Goal: Information Seeking & Learning: Learn about a topic

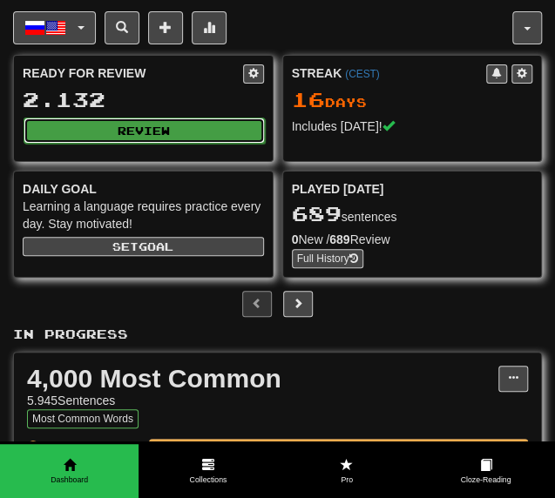
click at [134, 125] on button "Review" at bounding box center [144, 131] width 241 height 26
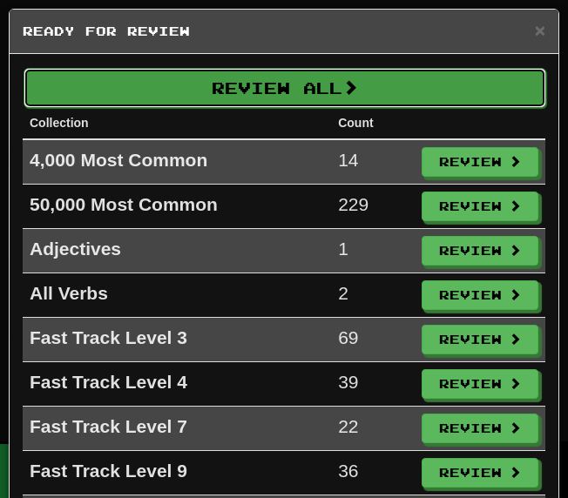
click at [192, 99] on button "Review All" at bounding box center [285, 88] width 523 height 40
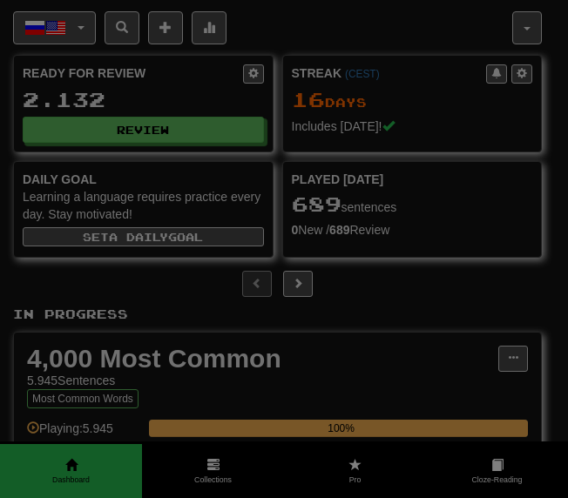
select select "********"
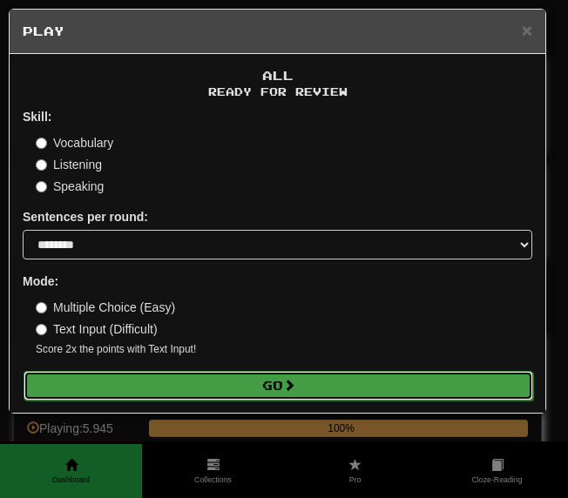
click at [172, 388] on button "Go" at bounding box center [279, 386] width 510 height 30
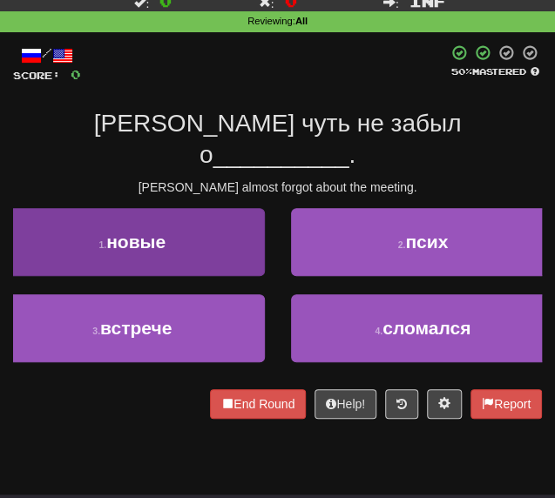
scroll to position [87, 0]
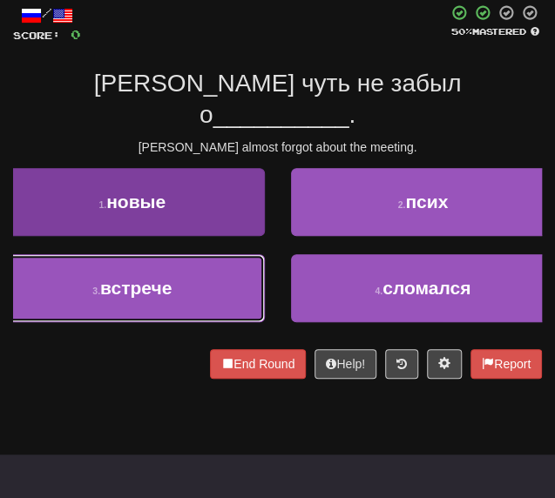
click at [197, 267] on button "3 . встрече" at bounding box center [132, 288] width 265 height 68
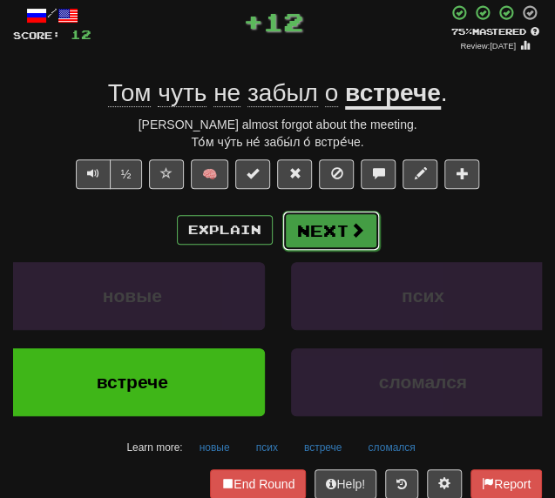
click at [289, 222] on button "Next" at bounding box center [331, 231] width 98 height 40
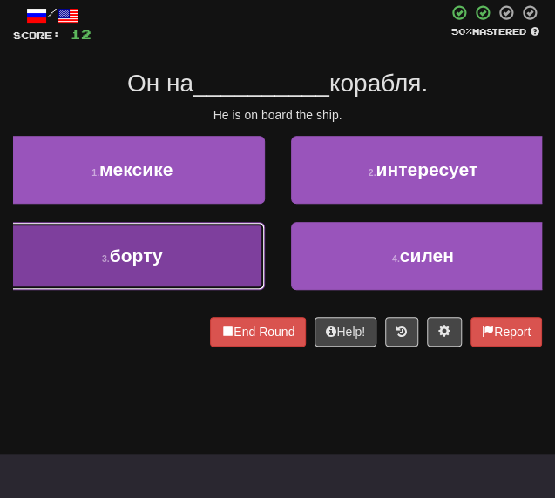
click at [210, 260] on button "3 . борту" at bounding box center [132, 256] width 265 height 68
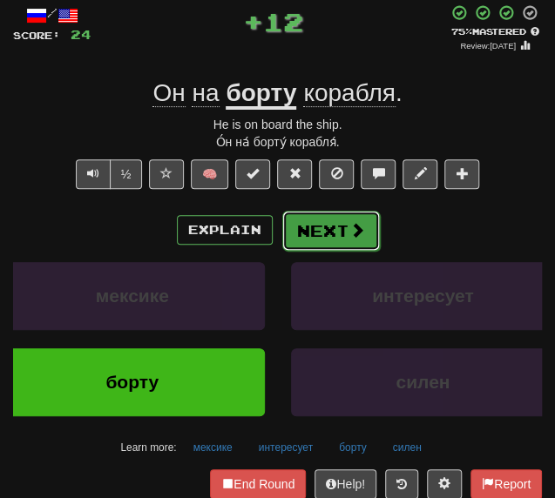
click at [314, 220] on button "Next" at bounding box center [331, 231] width 98 height 40
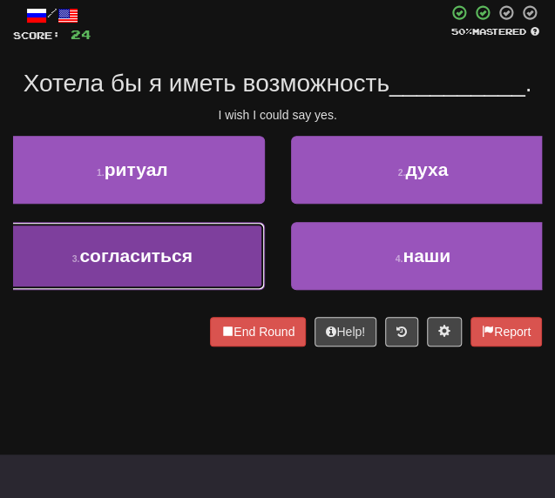
click at [199, 258] on button "3 . согласиться" at bounding box center [132, 256] width 265 height 68
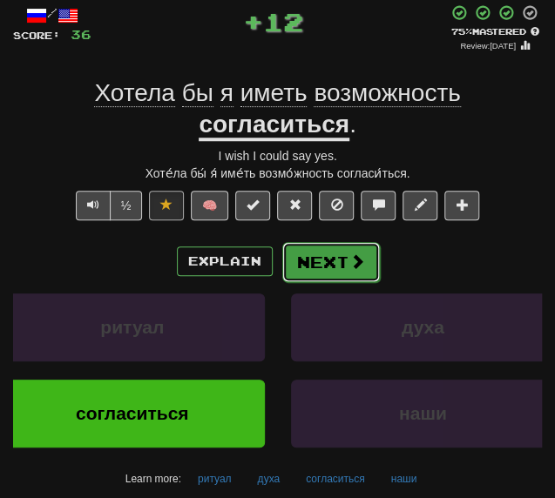
click at [329, 243] on button "Next" at bounding box center [331, 262] width 98 height 40
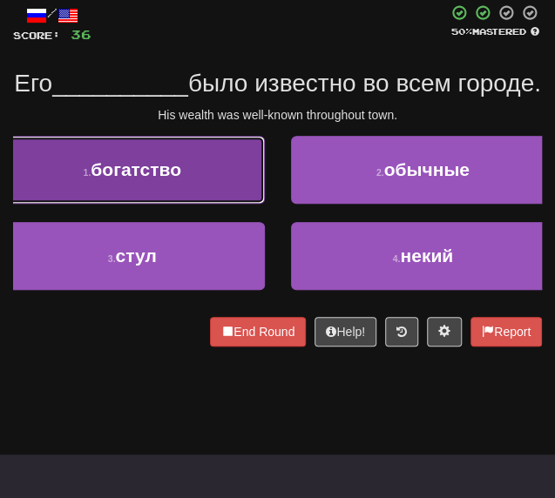
click at [216, 204] on button "1 . богатство" at bounding box center [132, 170] width 265 height 68
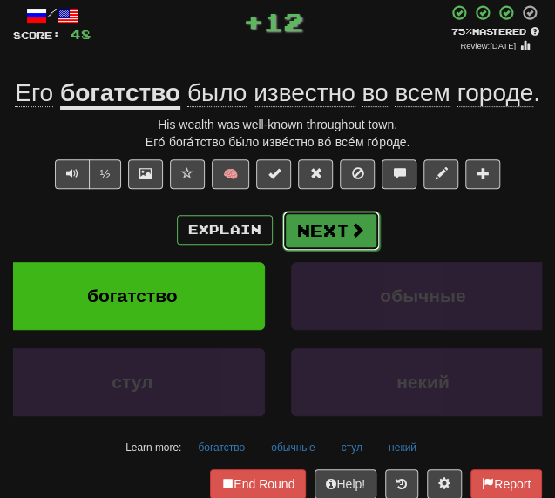
click at [327, 236] on button "Next" at bounding box center [331, 231] width 98 height 40
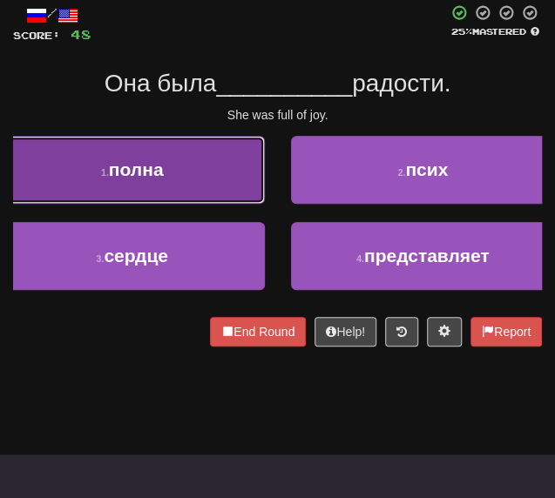
click at [185, 194] on button "1 . полна" at bounding box center [132, 170] width 265 height 68
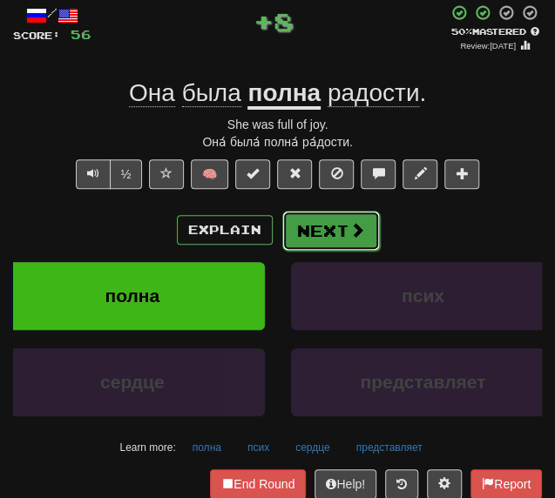
click at [302, 236] on button "Next" at bounding box center [331, 231] width 98 height 40
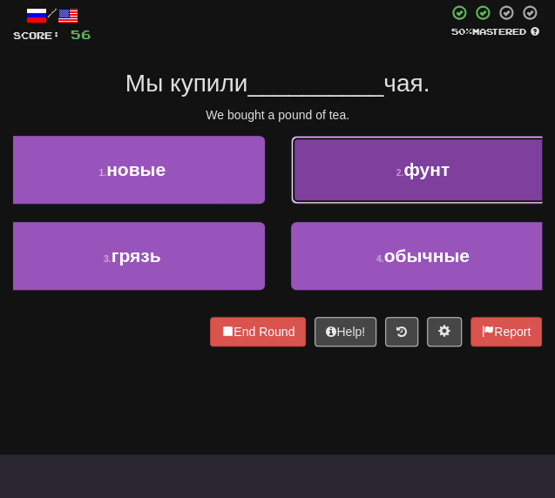
click at [333, 175] on button "2 . фунт" at bounding box center [423, 170] width 265 height 68
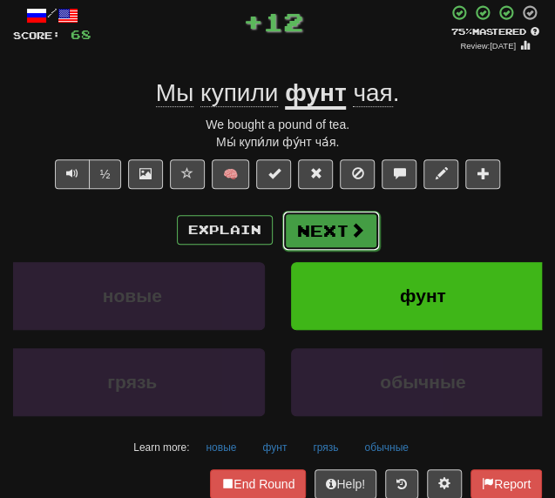
click at [329, 220] on button "Next" at bounding box center [331, 231] width 98 height 40
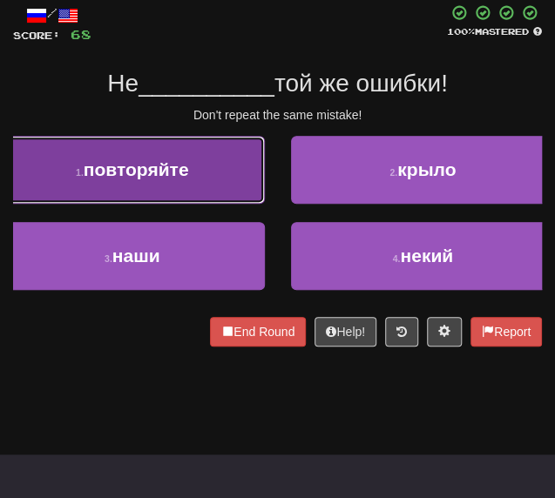
click at [228, 175] on button "1 . повторяйте" at bounding box center [132, 170] width 265 height 68
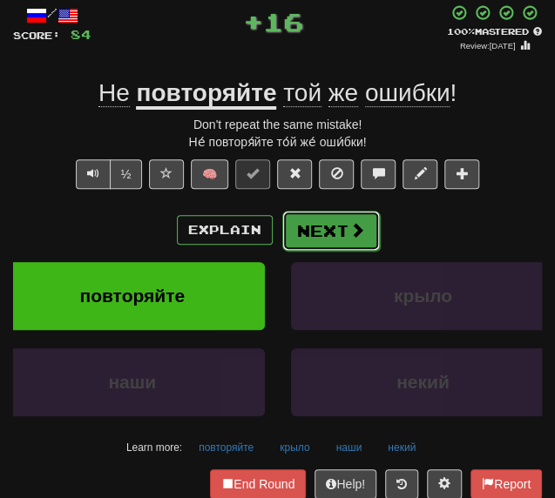
click at [314, 228] on button "Next" at bounding box center [331, 231] width 98 height 40
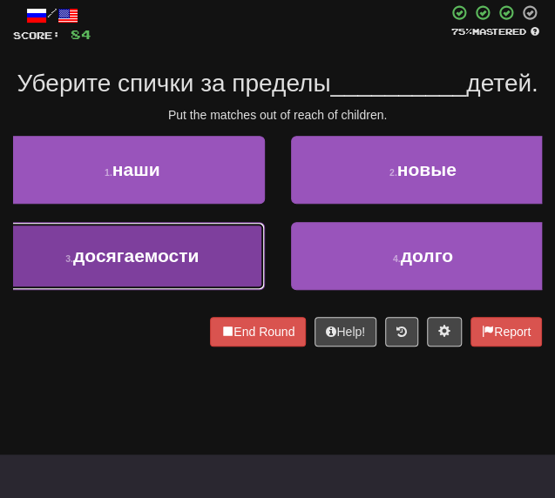
click at [214, 267] on button "3 . досягаемости" at bounding box center [132, 256] width 265 height 68
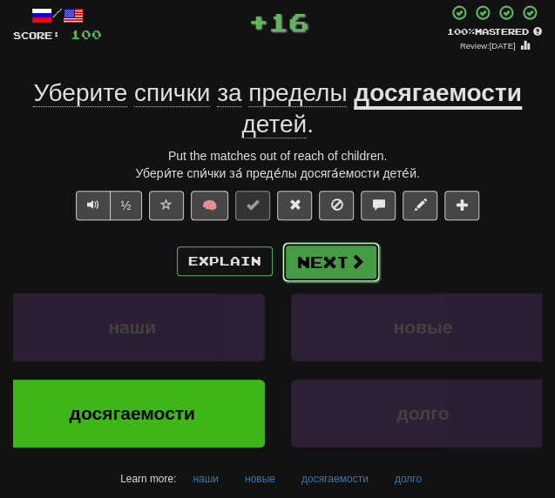
click at [307, 252] on button "Next" at bounding box center [331, 262] width 98 height 40
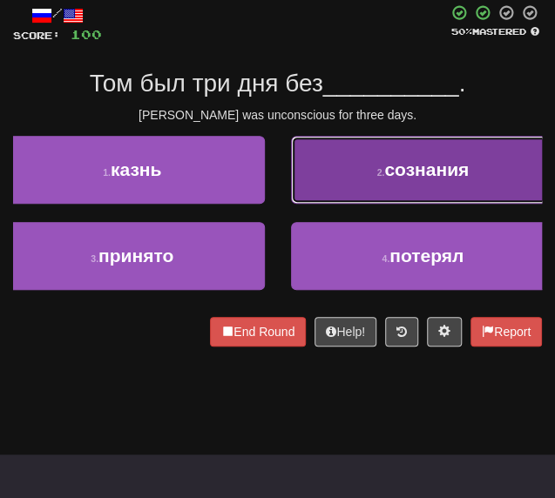
click at [371, 184] on button "2 . сознания" at bounding box center [423, 170] width 265 height 68
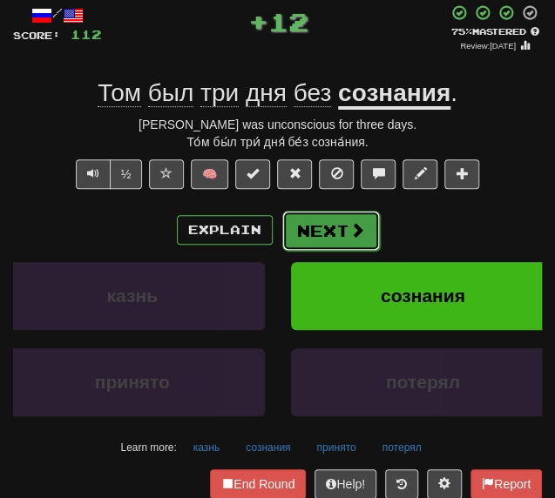
click at [319, 226] on button "Next" at bounding box center [331, 231] width 98 height 40
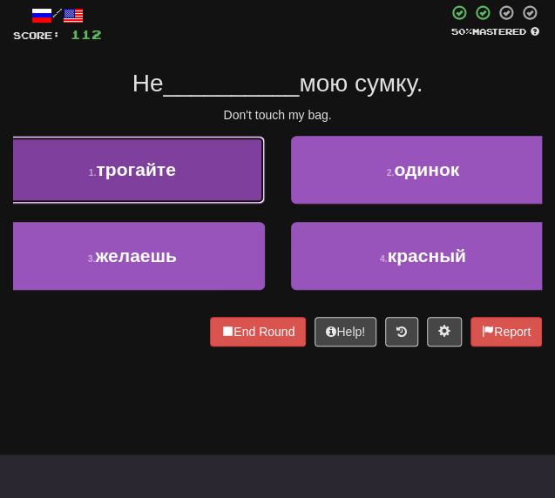
click at [217, 197] on button "1 . трогайте" at bounding box center [132, 170] width 265 height 68
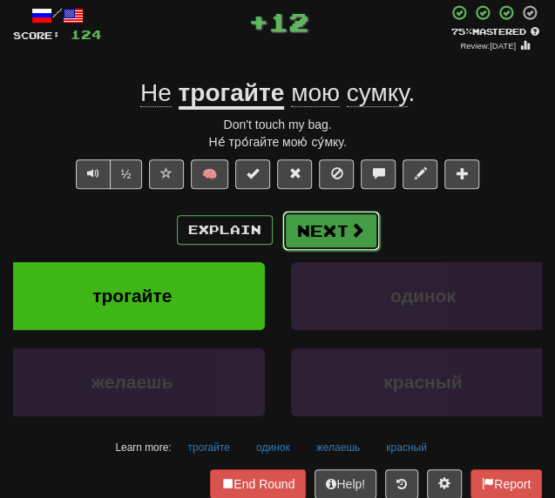
click at [290, 229] on button "Next" at bounding box center [331, 231] width 98 height 40
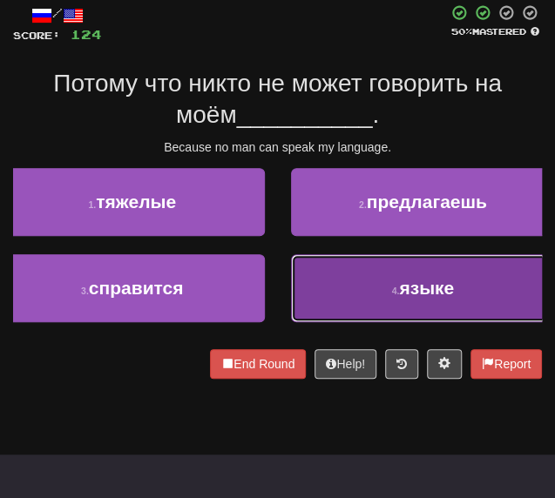
click at [325, 290] on button "4 . языке" at bounding box center [423, 288] width 265 height 68
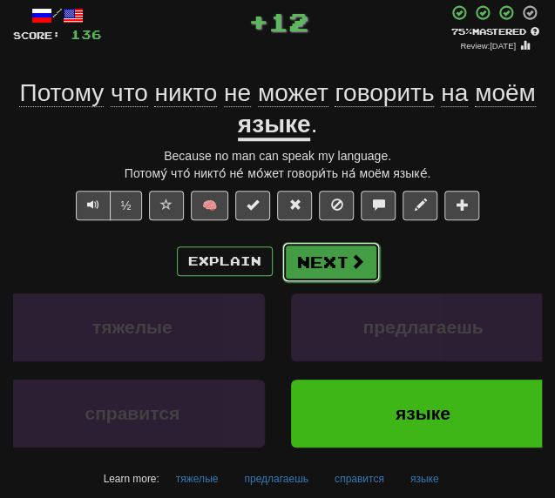
click at [328, 259] on button "Next" at bounding box center [331, 262] width 98 height 40
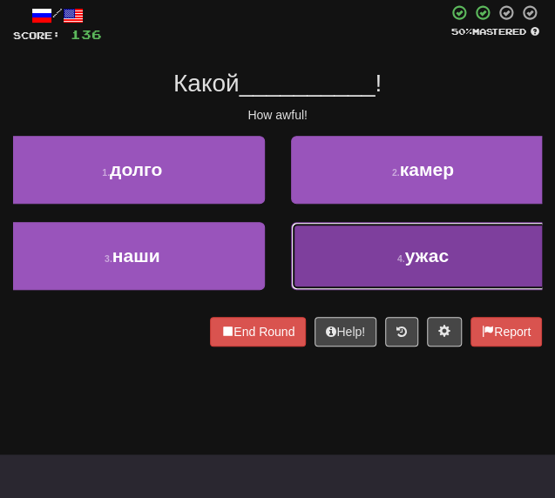
click at [328, 255] on button "4 . ужас" at bounding box center [423, 256] width 265 height 68
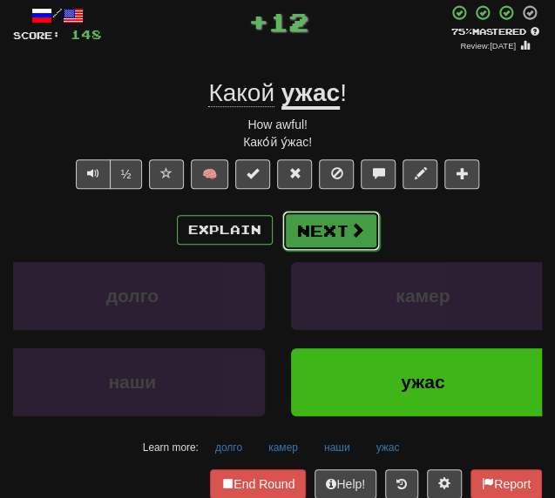
click at [313, 236] on button "Next" at bounding box center [331, 231] width 98 height 40
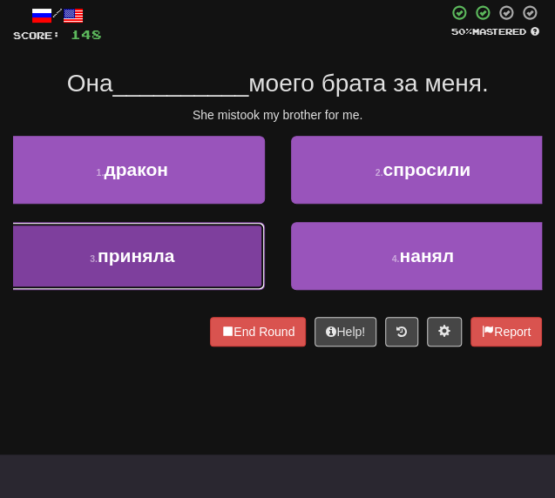
click at [144, 269] on button "3 . приняла" at bounding box center [132, 256] width 265 height 68
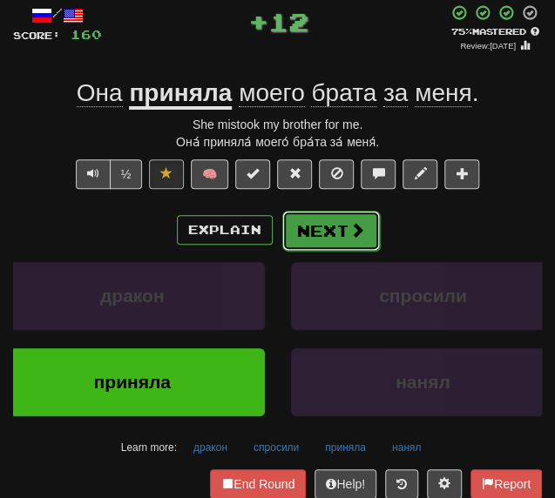
click at [322, 227] on button "Next" at bounding box center [331, 231] width 98 height 40
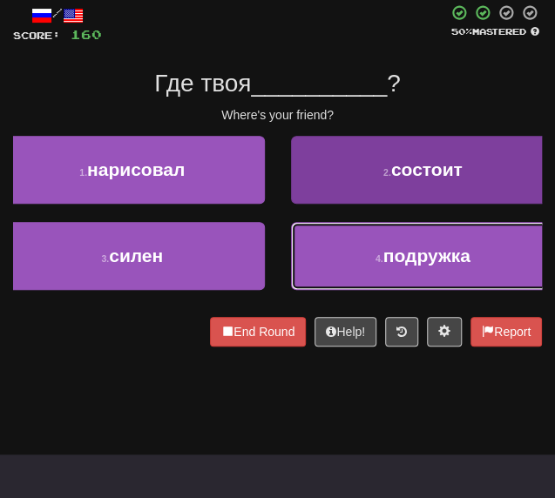
click at [314, 271] on button "4 . подружка" at bounding box center [423, 256] width 265 height 68
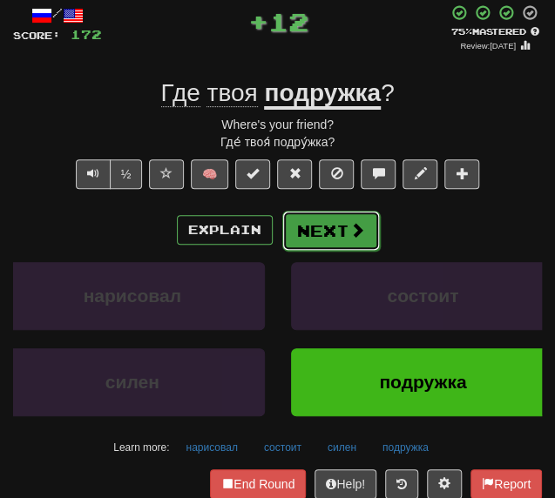
click at [297, 231] on button "Next" at bounding box center [331, 231] width 98 height 40
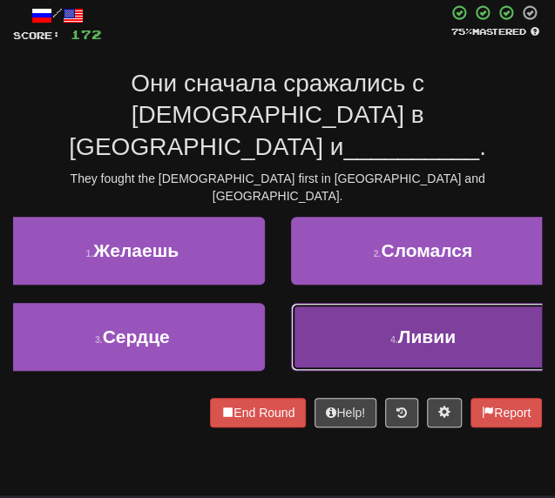
click at [338, 303] on button "4 . [GEOGRAPHIC_DATA]" at bounding box center [423, 337] width 265 height 68
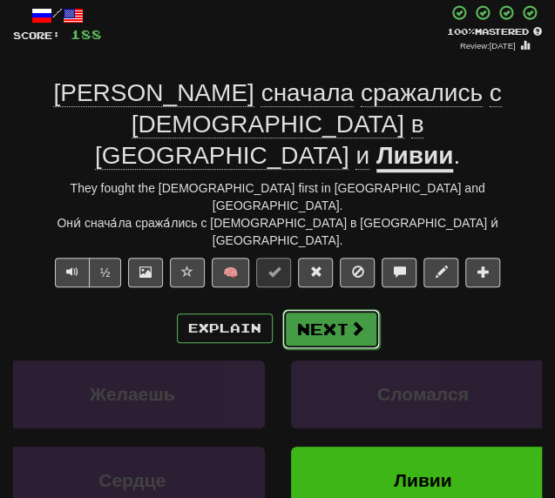
click at [307, 309] on button "Next" at bounding box center [331, 329] width 98 height 40
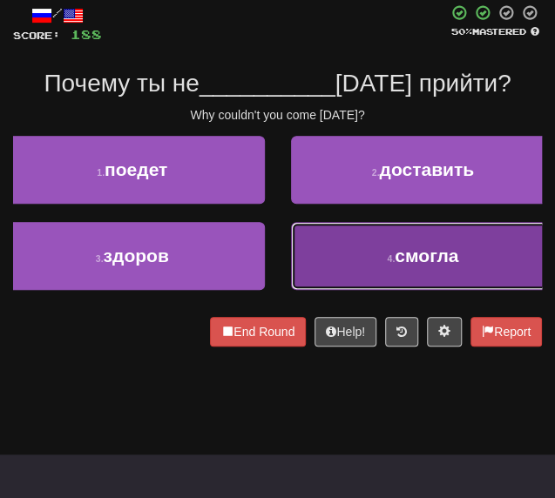
click at [359, 269] on button "4 . смогла" at bounding box center [423, 256] width 265 height 68
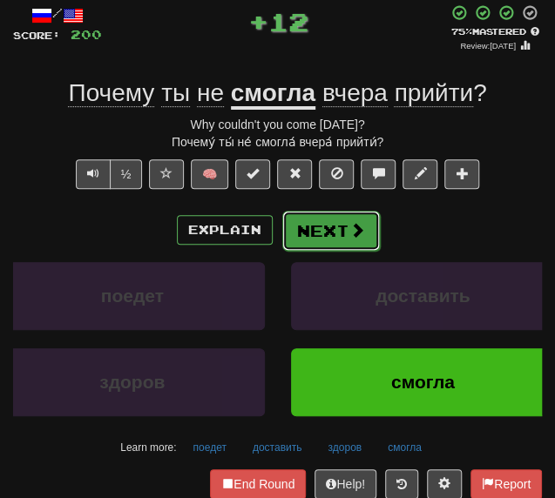
click at [327, 233] on button "Next" at bounding box center [331, 231] width 98 height 40
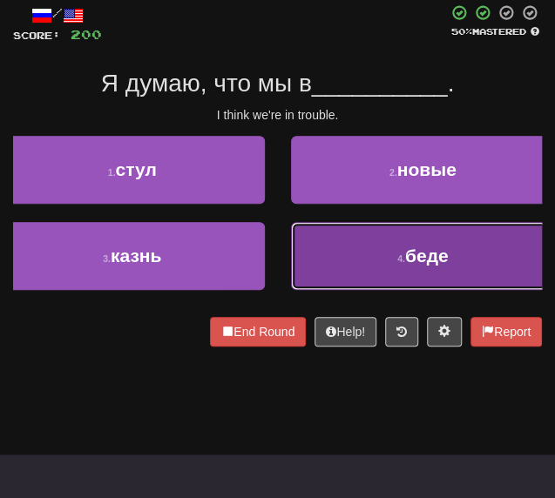
click at [357, 266] on button "4 . беде" at bounding box center [423, 256] width 265 height 68
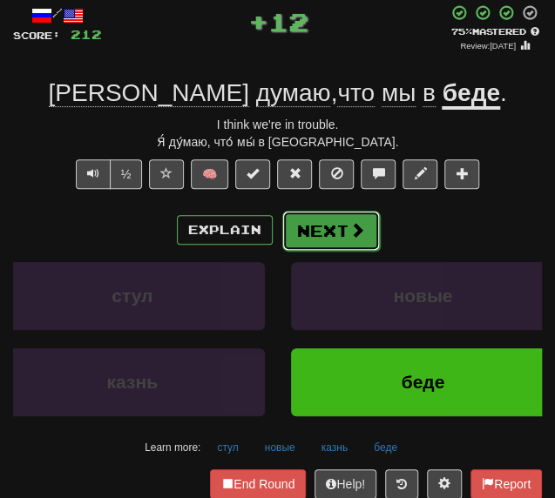
click at [311, 226] on button "Next" at bounding box center [331, 231] width 98 height 40
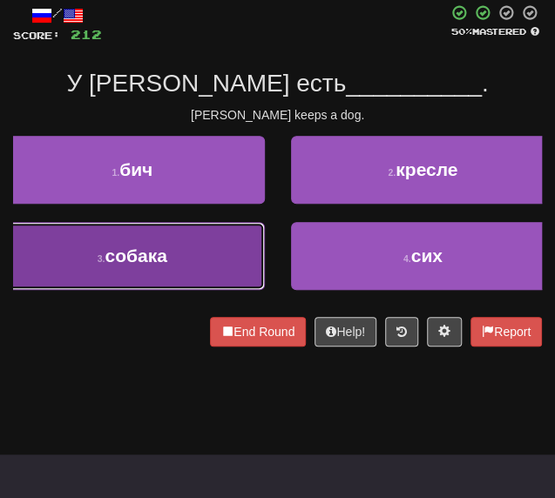
click at [93, 282] on button "3 . собака" at bounding box center [132, 256] width 265 height 68
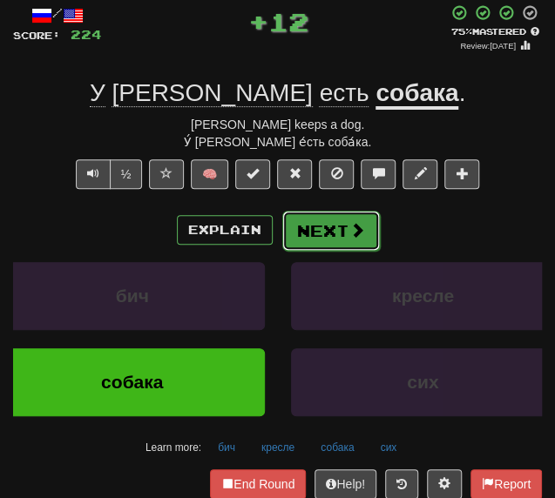
click at [357, 222] on span at bounding box center [357, 230] width 16 height 16
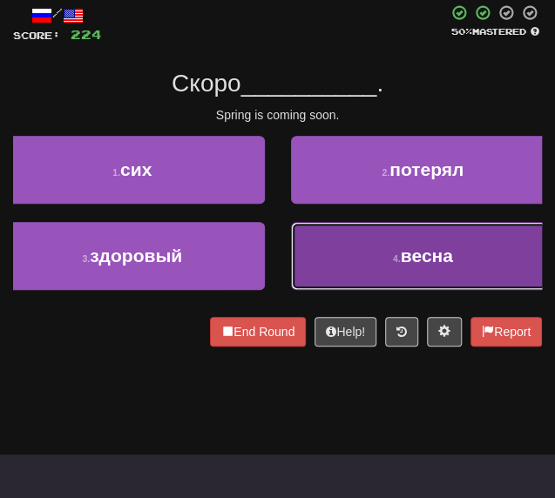
click at [326, 278] on button "4 . весна" at bounding box center [423, 256] width 265 height 68
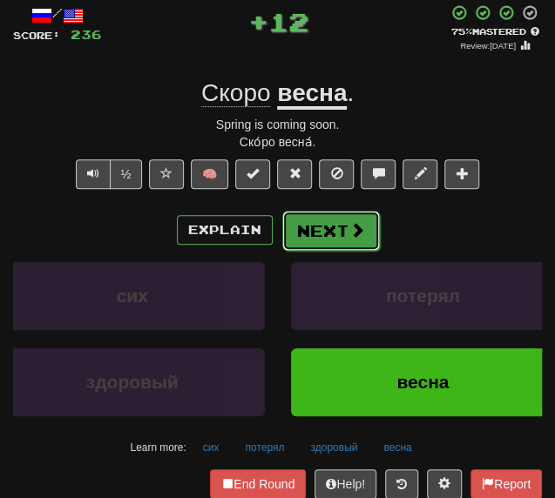
click at [310, 238] on button "Next" at bounding box center [331, 231] width 98 height 40
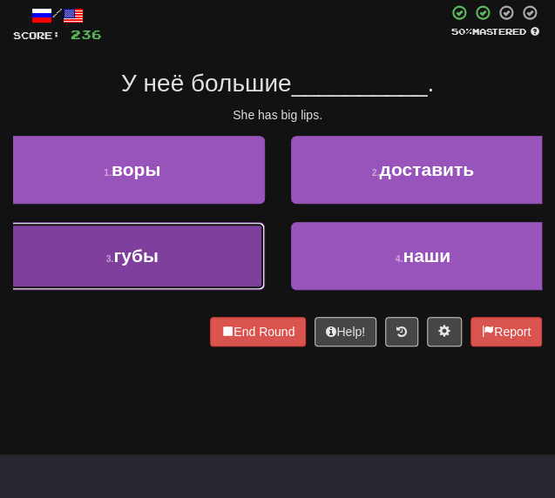
click at [147, 234] on button "3 . губы" at bounding box center [132, 256] width 265 height 68
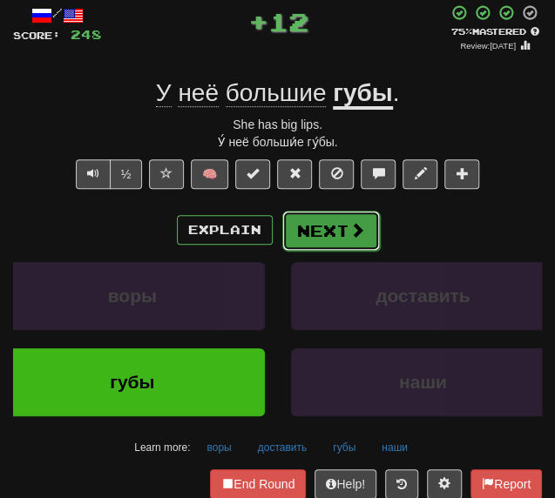
click at [308, 234] on button "Next" at bounding box center [331, 231] width 98 height 40
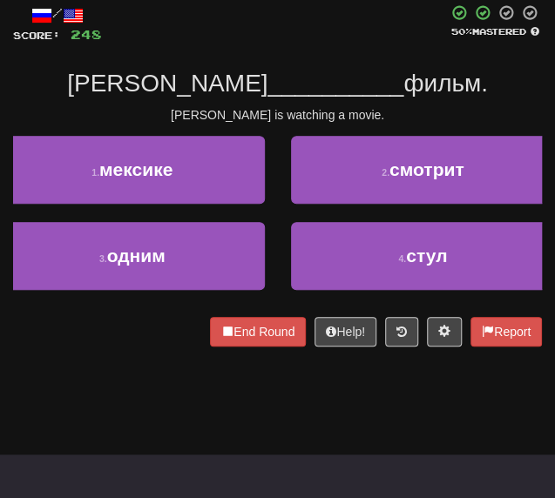
click at [330, 216] on div "2 . смотрит" at bounding box center [423, 179] width 291 height 86
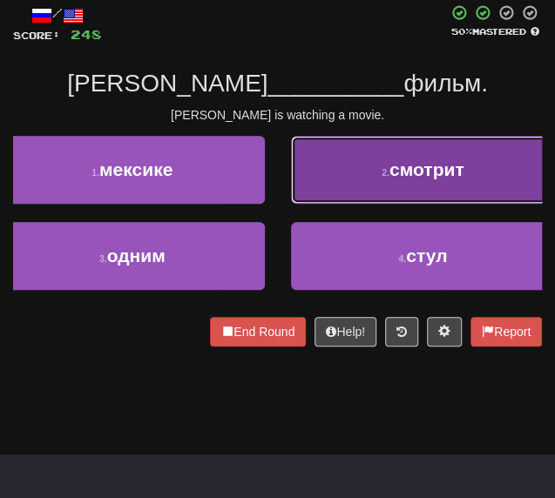
click at [340, 198] on button "2 . смотрит" at bounding box center [423, 170] width 265 height 68
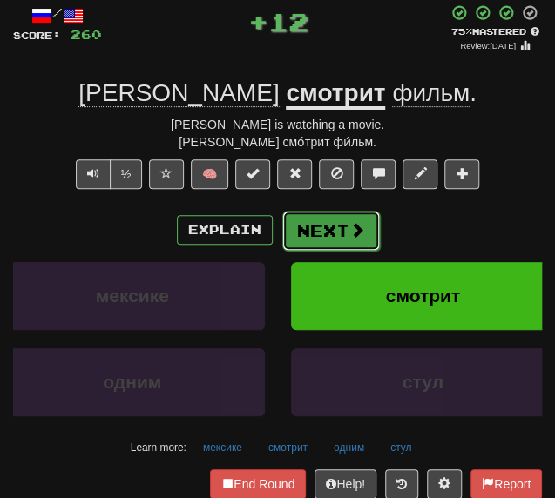
click at [307, 242] on button "Next" at bounding box center [331, 231] width 98 height 40
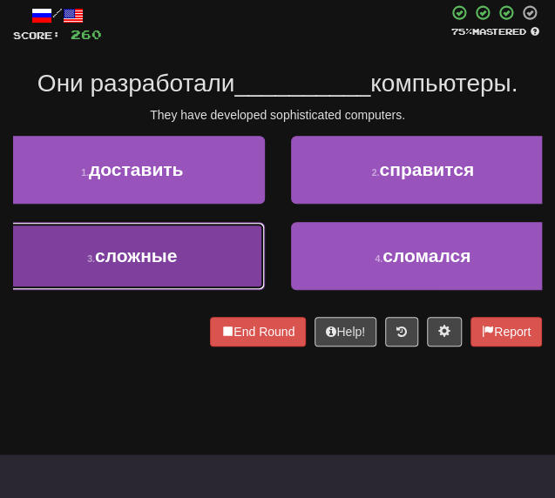
click at [226, 255] on button "3 . сложные" at bounding box center [132, 256] width 265 height 68
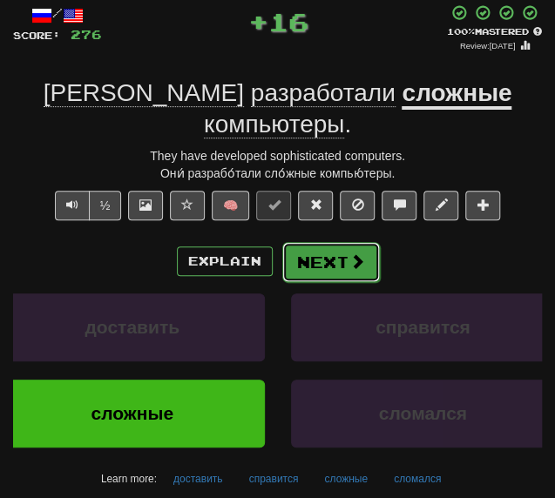
click at [308, 242] on button "Next" at bounding box center [331, 262] width 98 height 40
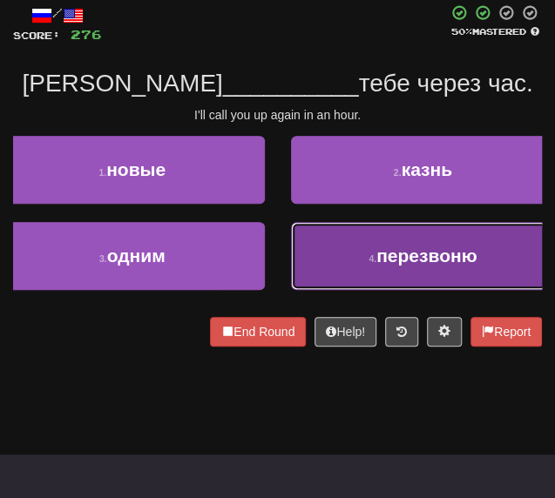
click at [373, 261] on small "4 ." at bounding box center [372, 258] width 8 height 10
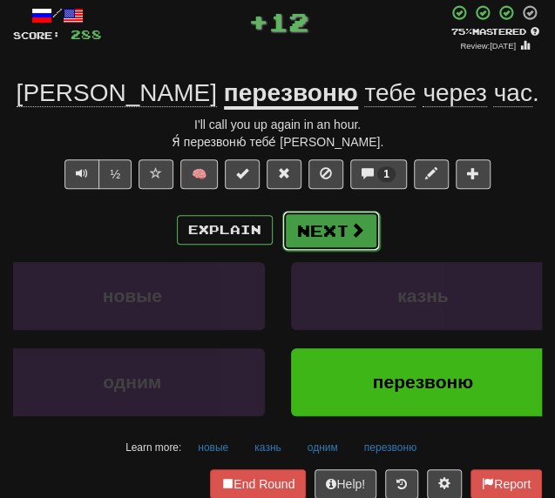
click at [321, 227] on button "Next" at bounding box center [331, 231] width 98 height 40
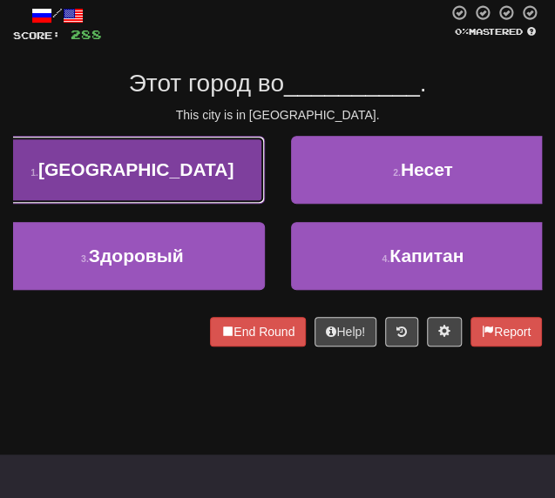
click at [165, 167] on span "[GEOGRAPHIC_DATA]" at bounding box center [135, 169] width 195 height 20
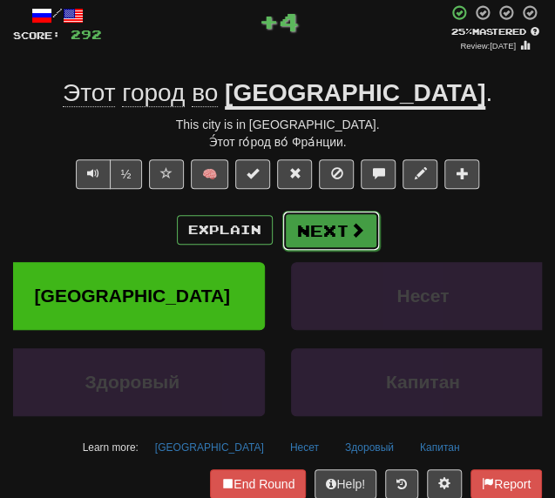
click at [300, 231] on button "Next" at bounding box center [331, 231] width 98 height 40
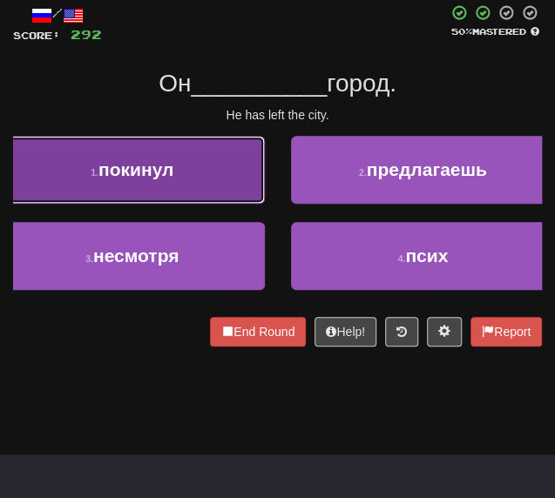
click at [169, 161] on span "покинул" at bounding box center [135, 169] width 75 height 20
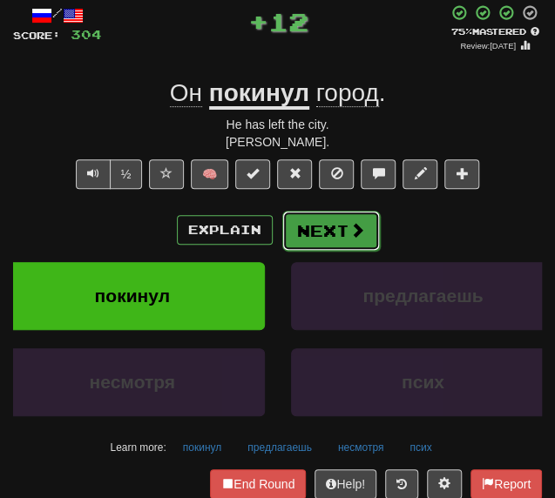
click at [307, 245] on button "Next" at bounding box center [331, 231] width 98 height 40
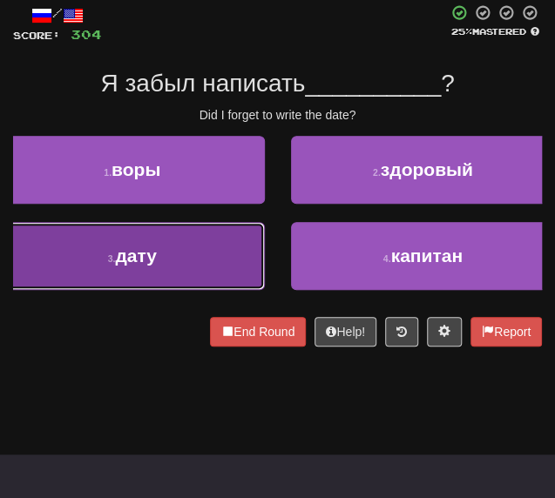
click at [118, 277] on button "3 . дату" at bounding box center [132, 256] width 265 height 68
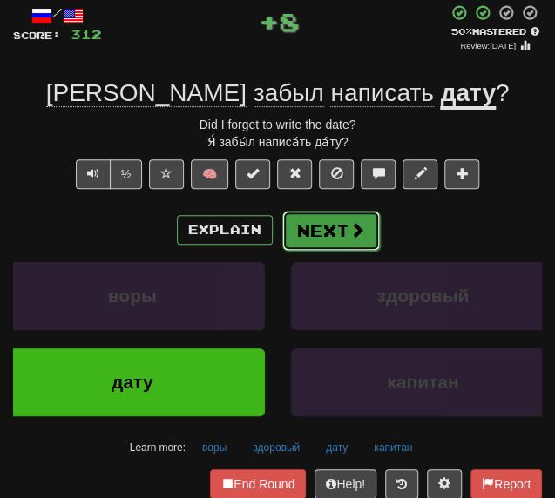
click at [315, 234] on button "Next" at bounding box center [331, 231] width 98 height 40
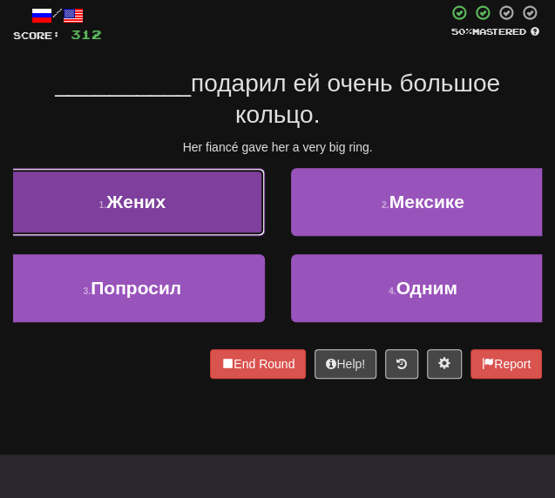
click at [180, 206] on button "1 . Жених" at bounding box center [132, 202] width 265 height 68
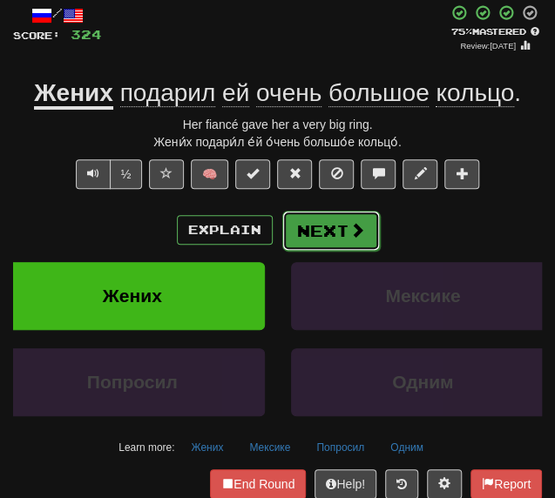
click at [306, 231] on button "Next" at bounding box center [331, 231] width 98 height 40
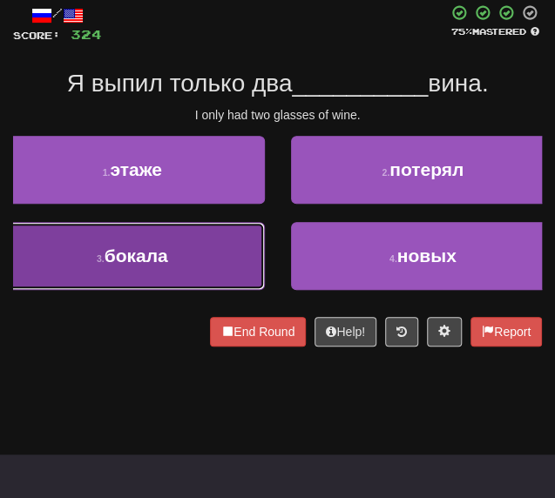
click at [188, 260] on button "3 . бокала" at bounding box center [132, 256] width 265 height 68
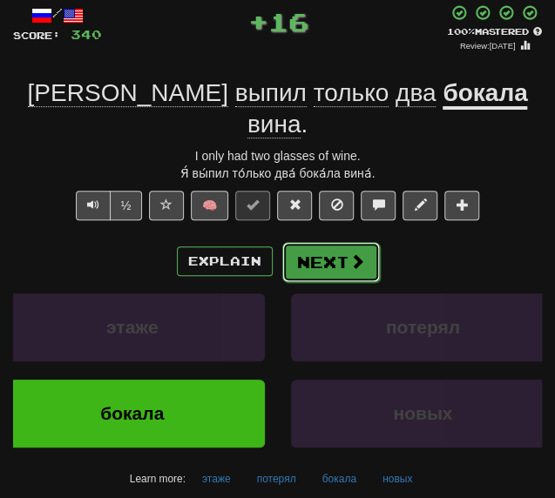
click at [338, 242] on button "Next" at bounding box center [331, 262] width 98 height 40
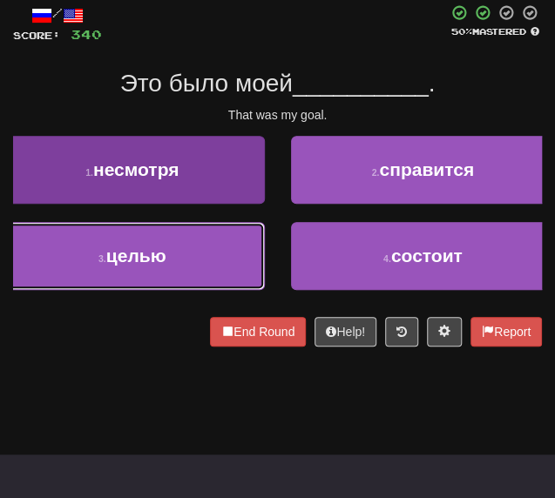
click at [234, 264] on button "3 . целью" at bounding box center [132, 256] width 265 height 68
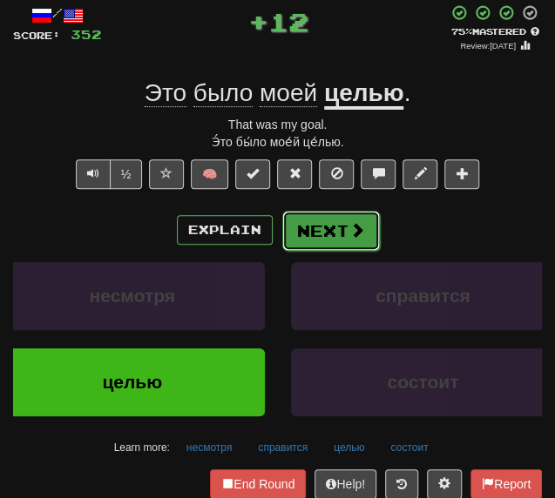
click at [301, 240] on button "Next" at bounding box center [331, 231] width 98 height 40
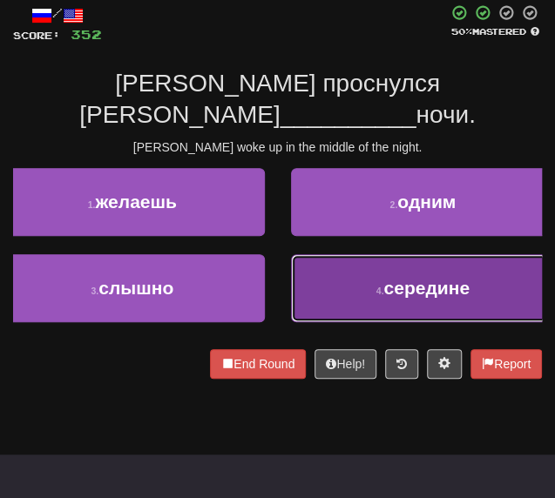
click at [333, 280] on button "4 . середине" at bounding box center [423, 288] width 265 height 68
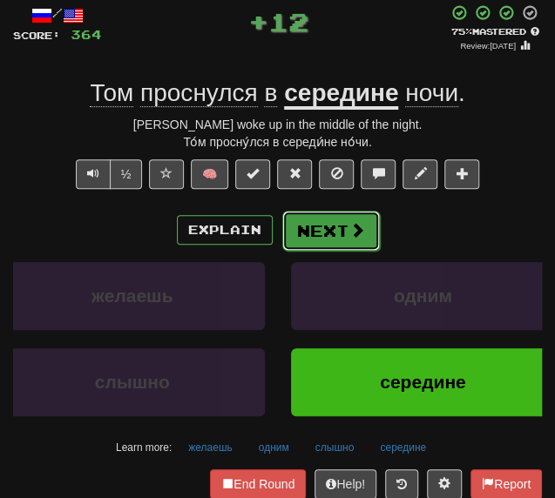
click at [320, 236] on button "Next" at bounding box center [331, 231] width 98 height 40
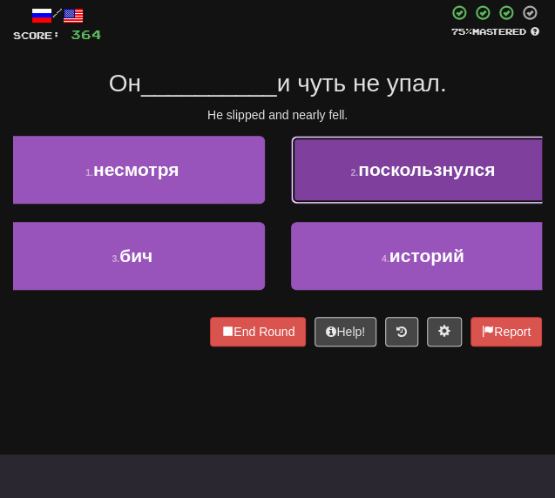
click at [341, 196] on button "2 . поскользнулся" at bounding box center [423, 170] width 265 height 68
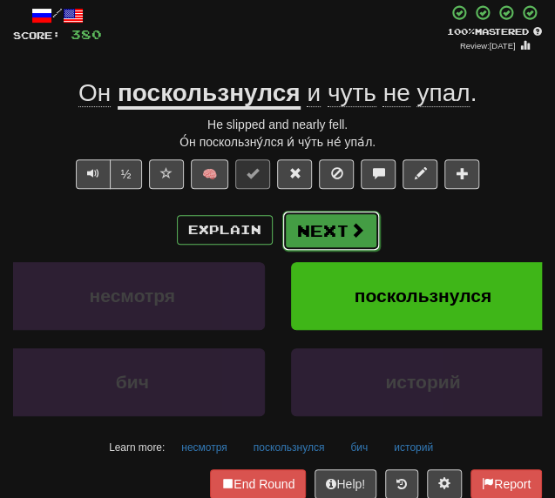
click at [330, 240] on button "Next" at bounding box center [331, 231] width 98 height 40
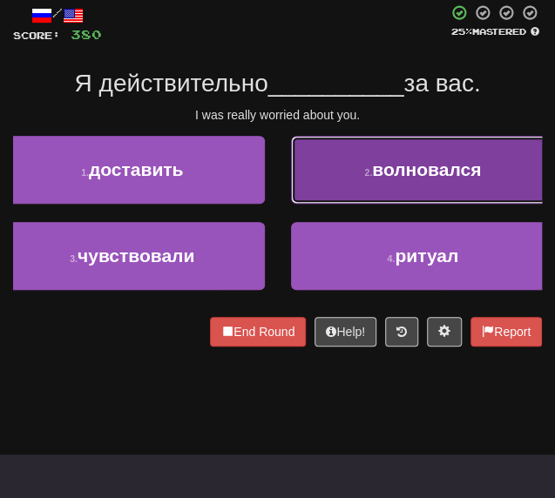
click at [364, 199] on button "2 . волновался" at bounding box center [423, 170] width 265 height 68
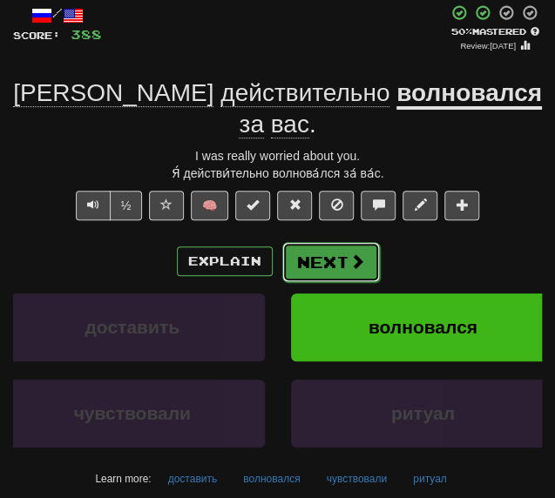
click at [314, 248] on button "Next" at bounding box center [331, 262] width 98 height 40
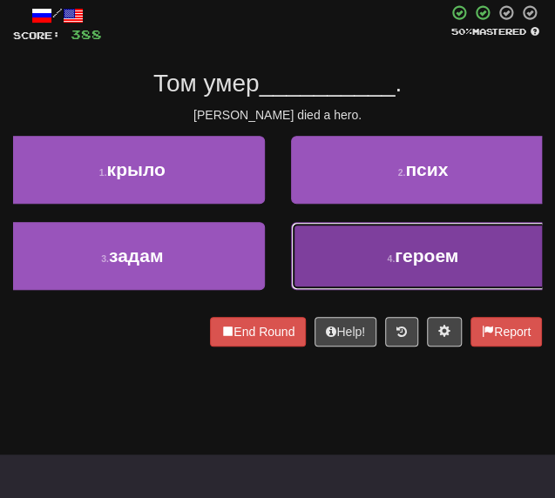
click at [327, 270] on button "4 . героем" at bounding box center [423, 256] width 265 height 68
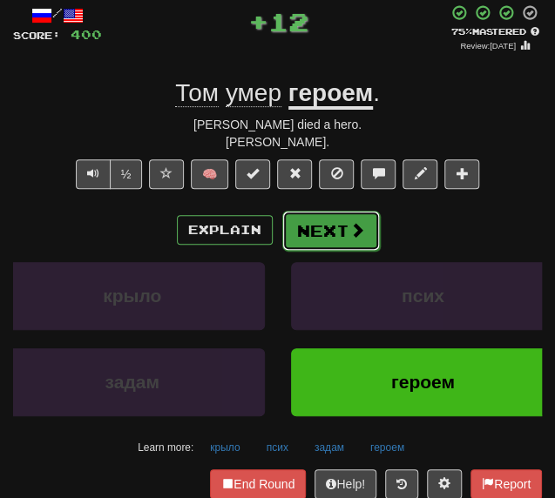
click at [305, 222] on button "Next" at bounding box center [331, 231] width 98 height 40
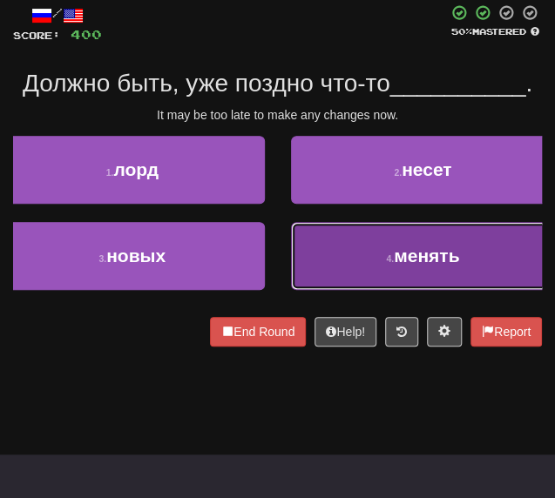
click at [329, 265] on button "4 . менять" at bounding box center [423, 256] width 265 height 68
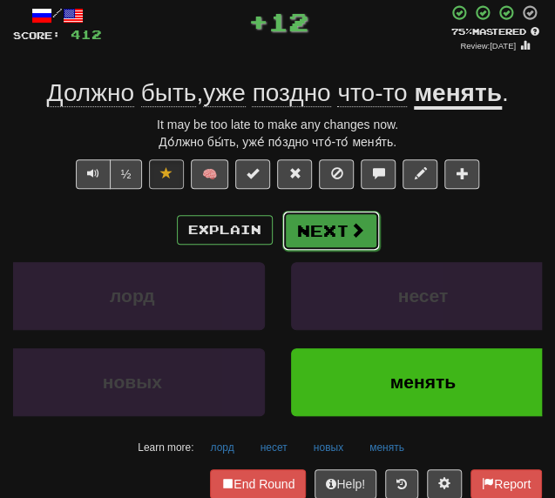
click at [341, 227] on button "Next" at bounding box center [331, 231] width 98 height 40
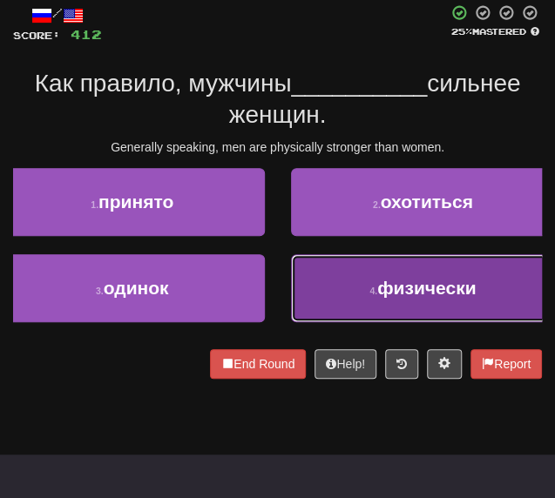
click at [381, 306] on button "4 . физически" at bounding box center [423, 288] width 265 height 68
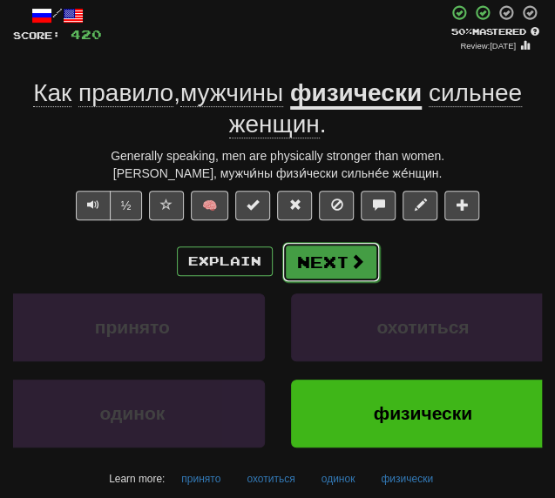
click at [338, 271] on button "Next" at bounding box center [331, 262] width 98 height 40
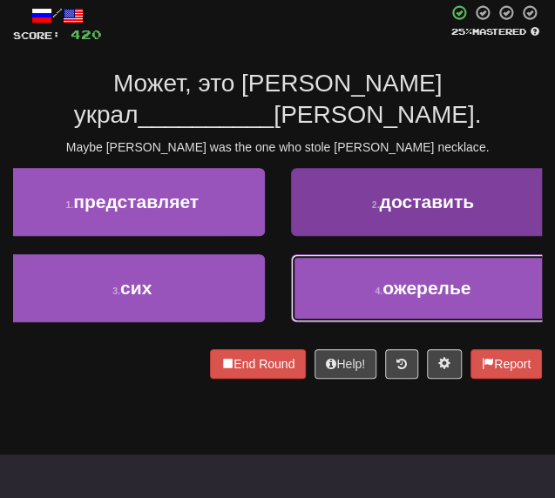
click at [321, 267] on button "4 . ожерелье" at bounding box center [423, 288] width 265 height 68
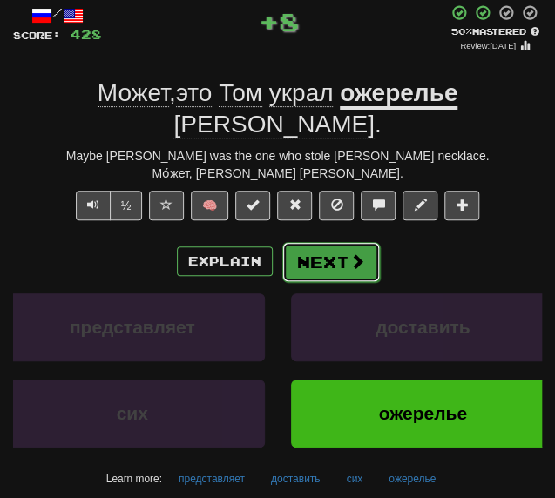
click at [322, 242] on button "Next" at bounding box center [331, 262] width 98 height 40
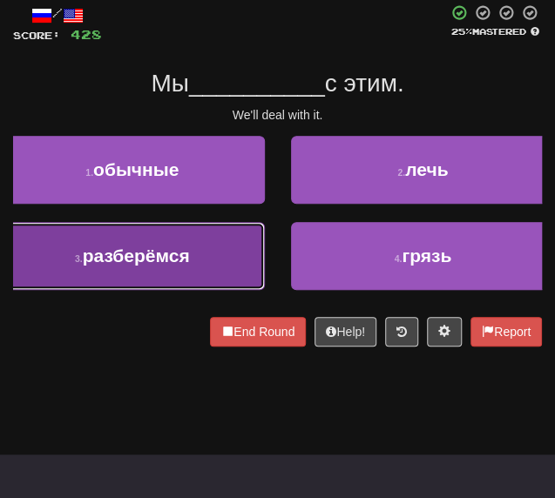
click at [202, 268] on button "3 . разберёмся" at bounding box center [132, 256] width 265 height 68
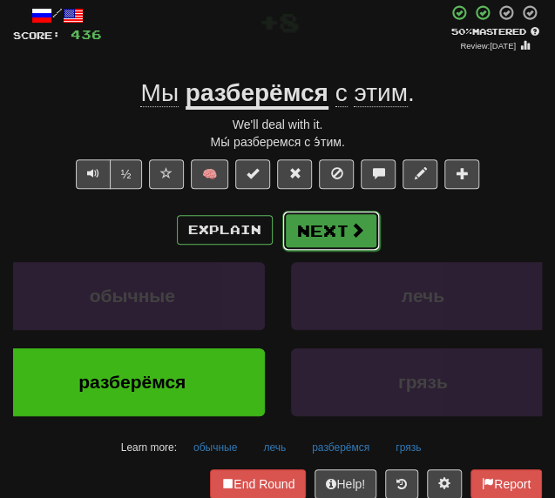
click at [325, 227] on button "Next" at bounding box center [331, 231] width 98 height 40
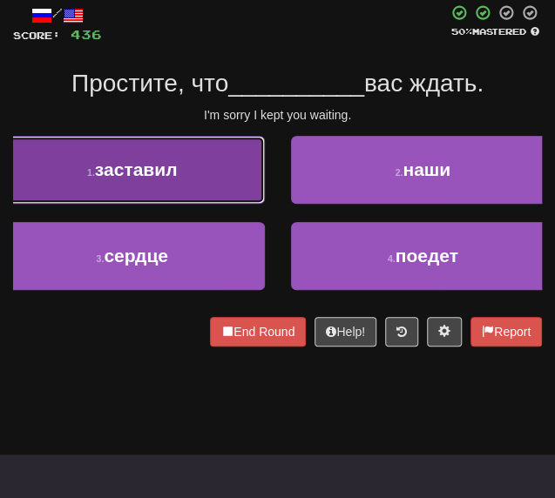
click at [167, 173] on span "заставил" at bounding box center [136, 169] width 83 height 20
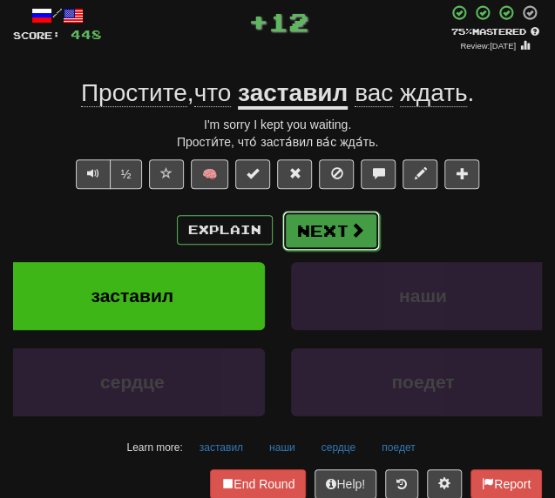
click at [323, 234] on button "Next" at bounding box center [331, 231] width 98 height 40
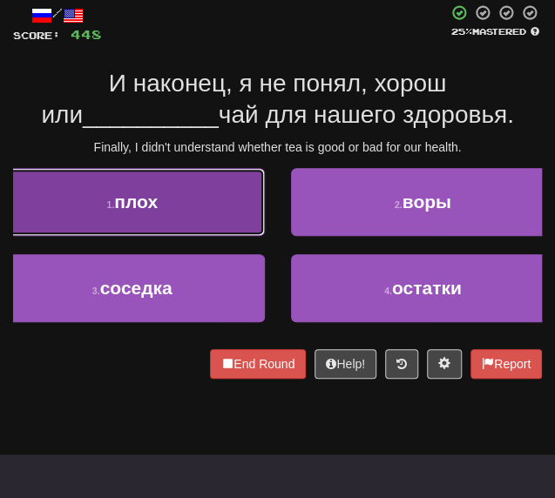
click at [143, 210] on span "плох" at bounding box center [136, 202] width 44 height 20
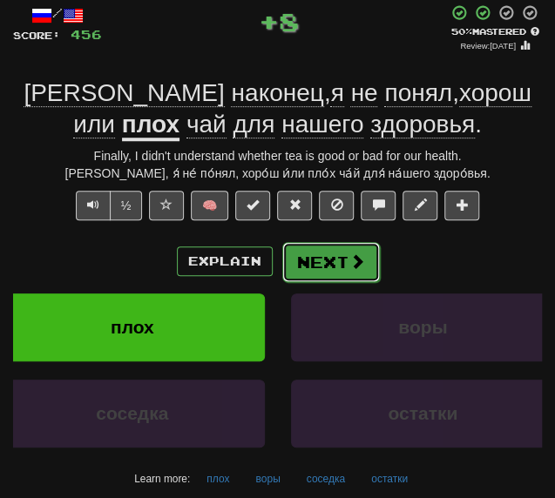
click at [327, 273] on button "Next" at bounding box center [331, 262] width 98 height 40
